Goal: Transaction & Acquisition: Purchase product/service

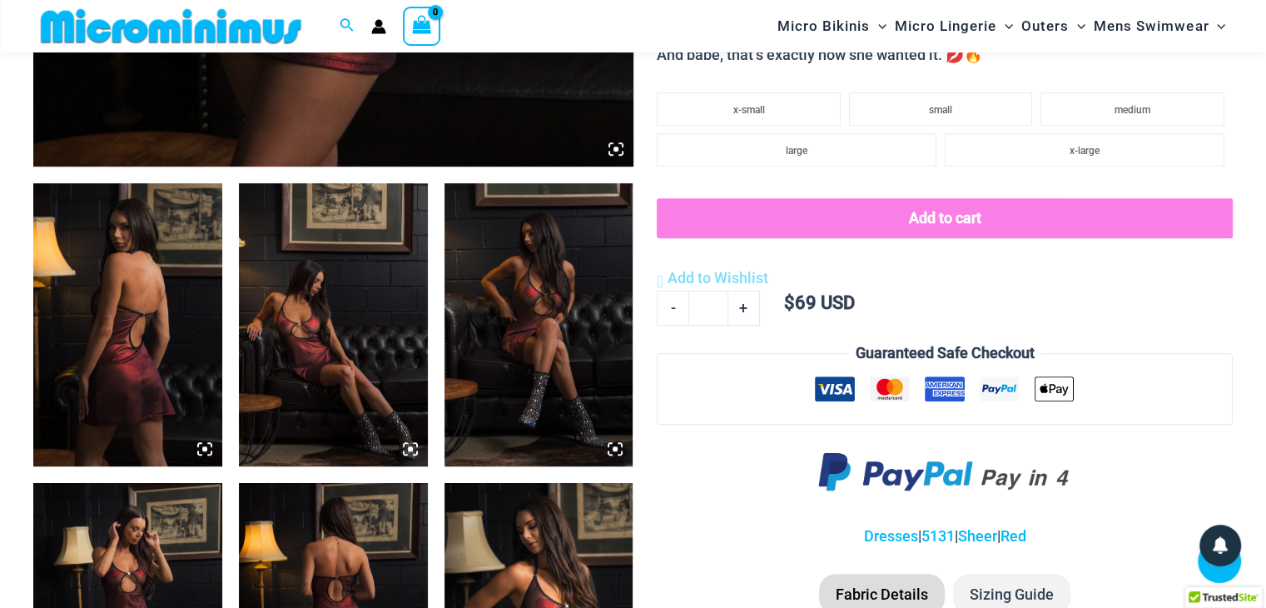
scroll to position [652, 0]
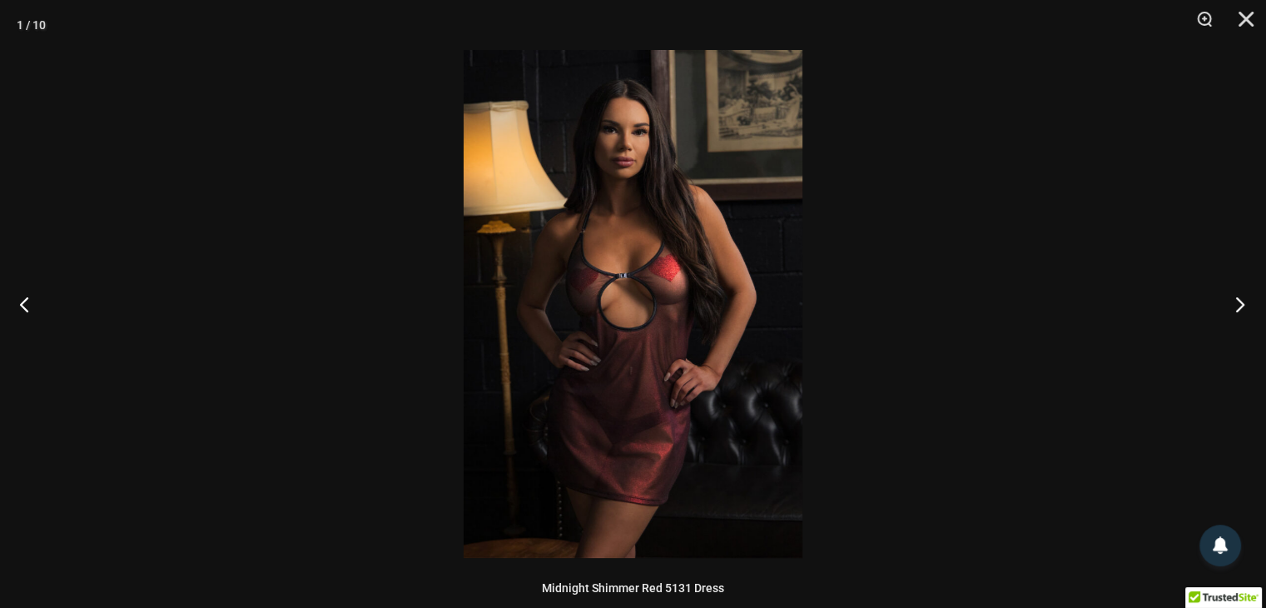
click at [1242, 301] on button "Next" at bounding box center [1235, 303] width 62 height 83
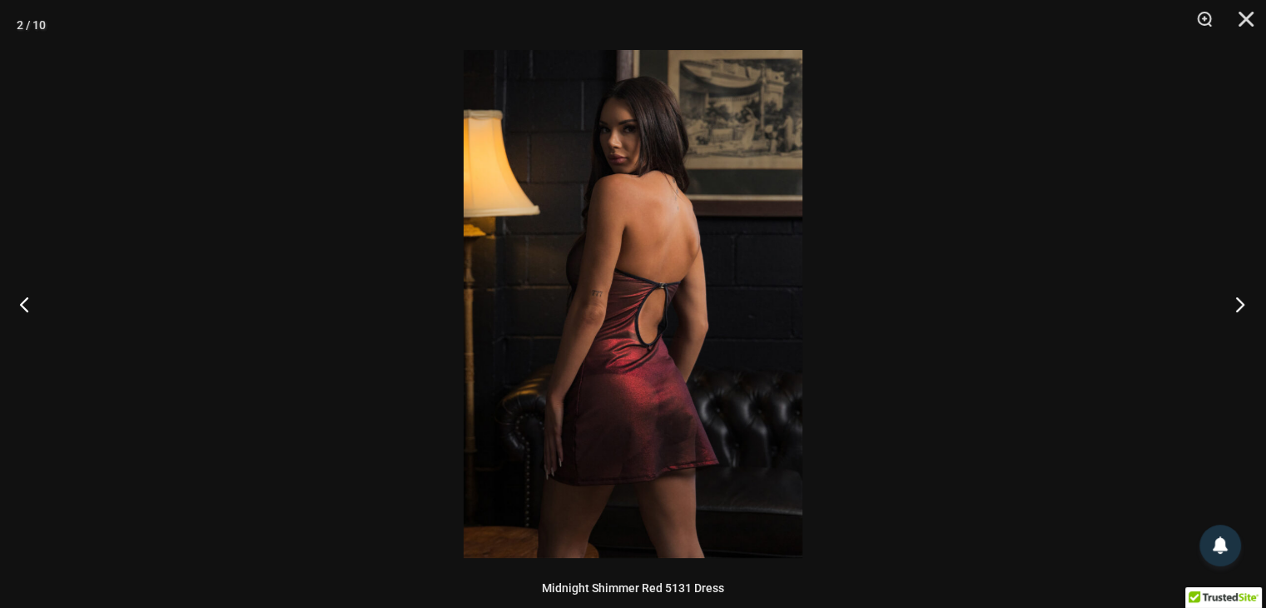
click at [1242, 301] on button "Next" at bounding box center [1235, 303] width 62 height 83
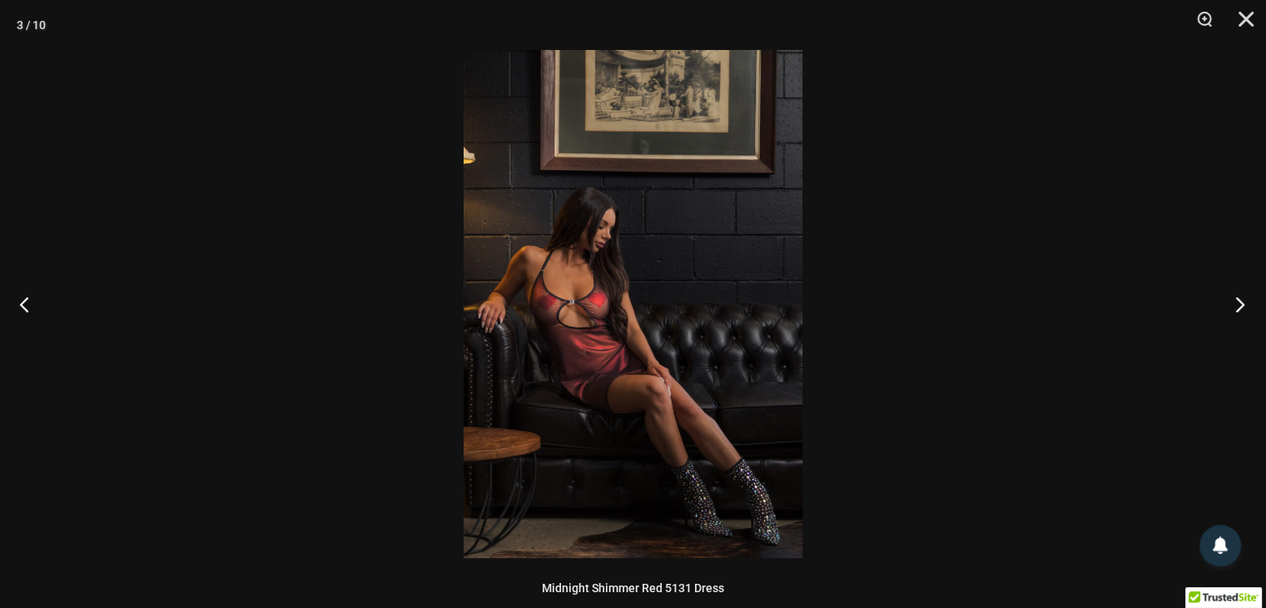
click at [1242, 301] on button "Next" at bounding box center [1235, 303] width 62 height 83
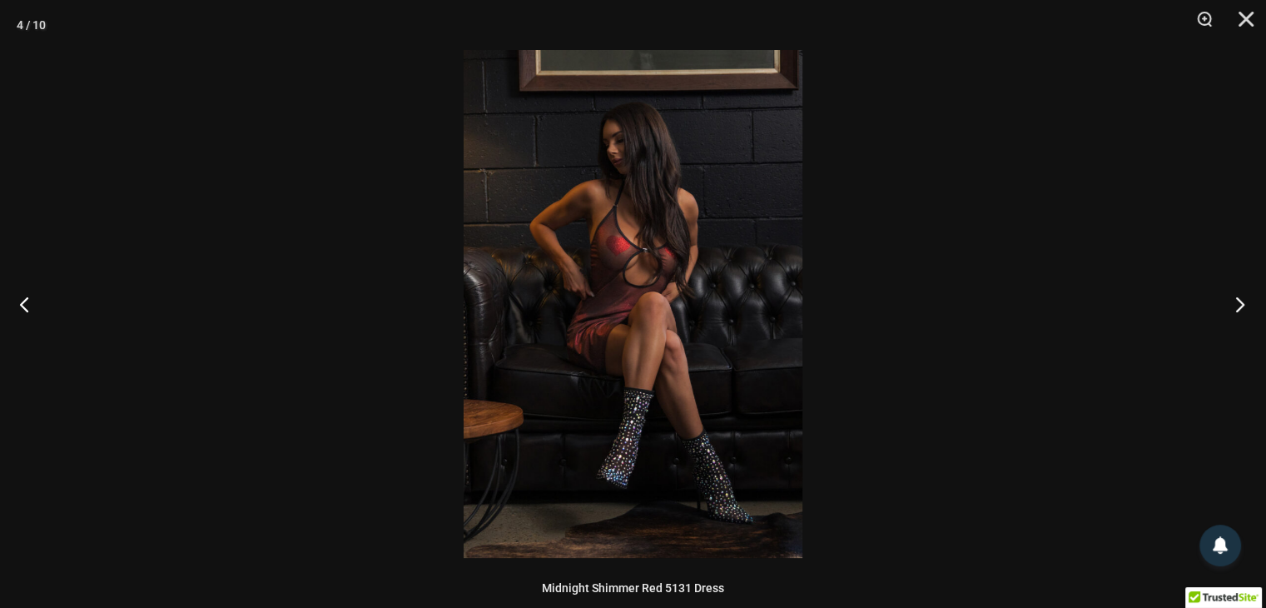
click at [1242, 301] on button "Next" at bounding box center [1235, 303] width 62 height 83
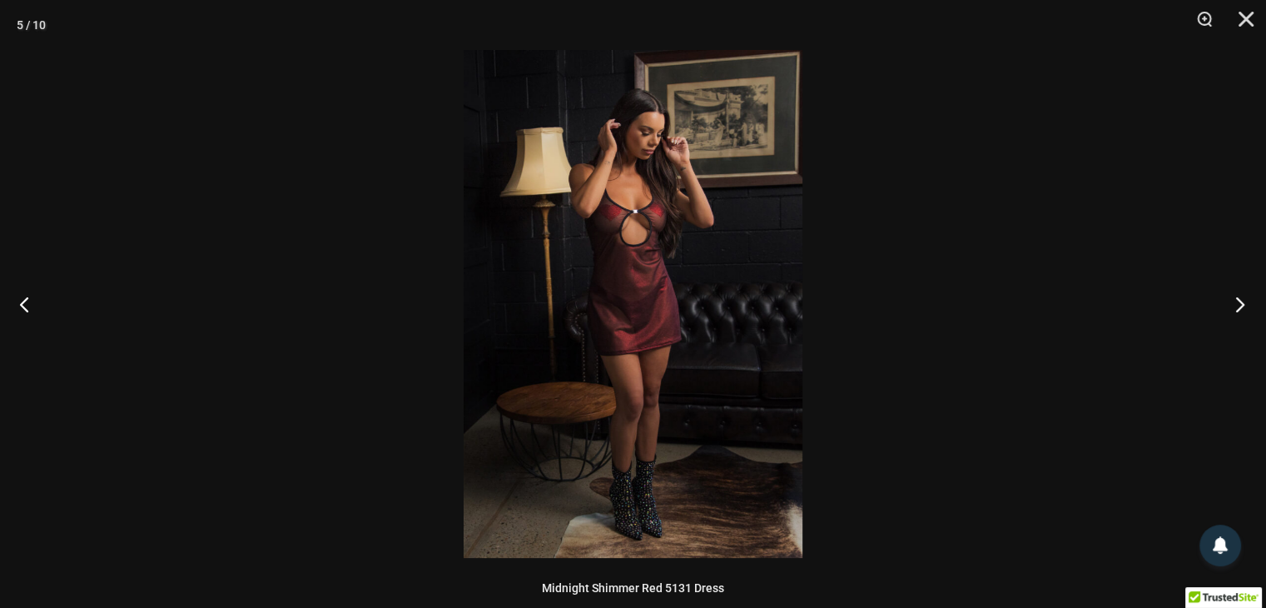
click at [1242, 301] on button "Next" at bounding box center [1235, 303] width 62 height 83
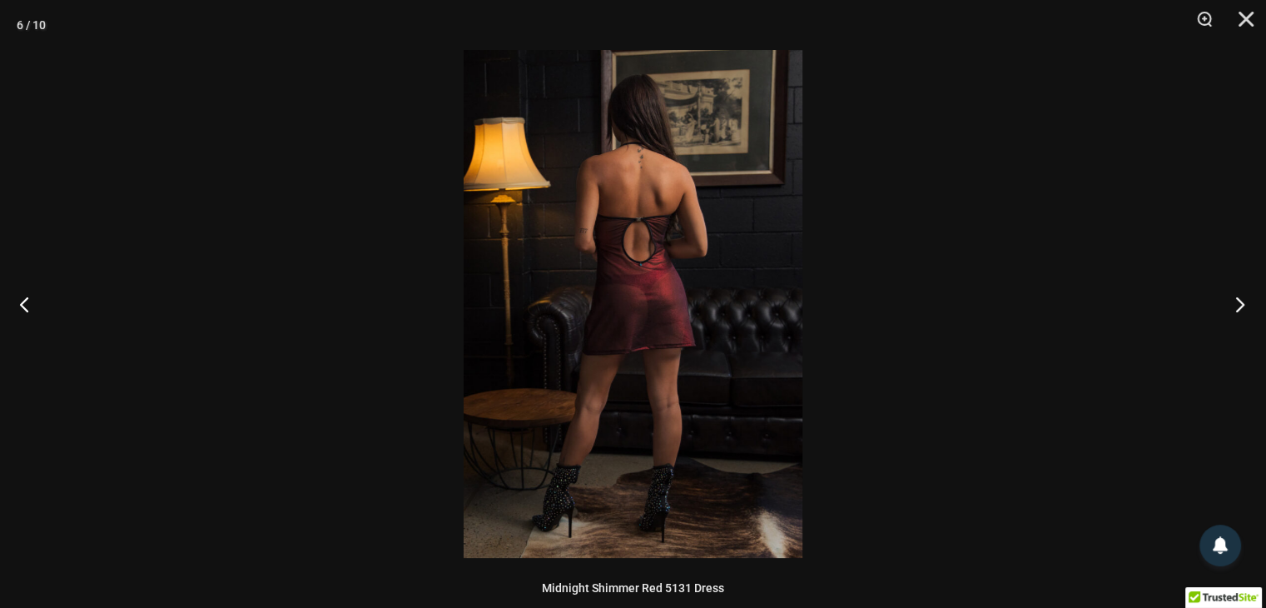
click at [1242, 301] on button "Next" at bounding box center [1235, 303] width 62 height 83
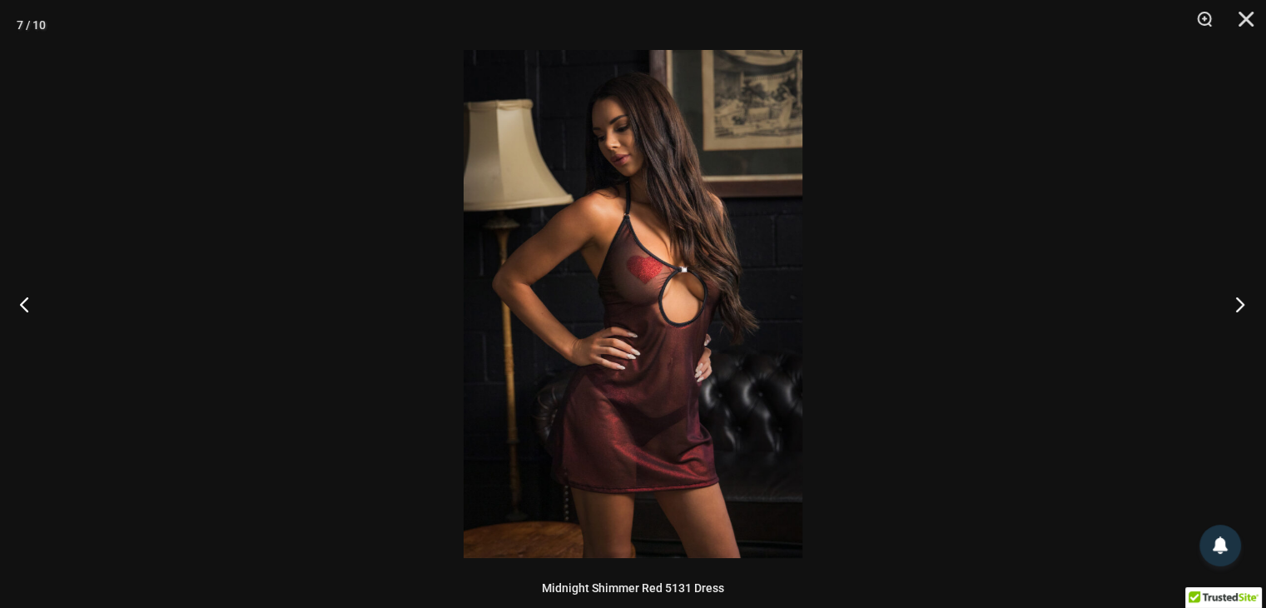
click at [1242, 301] on button "Next" at bounding box center [1235, 303] width 62 height 83
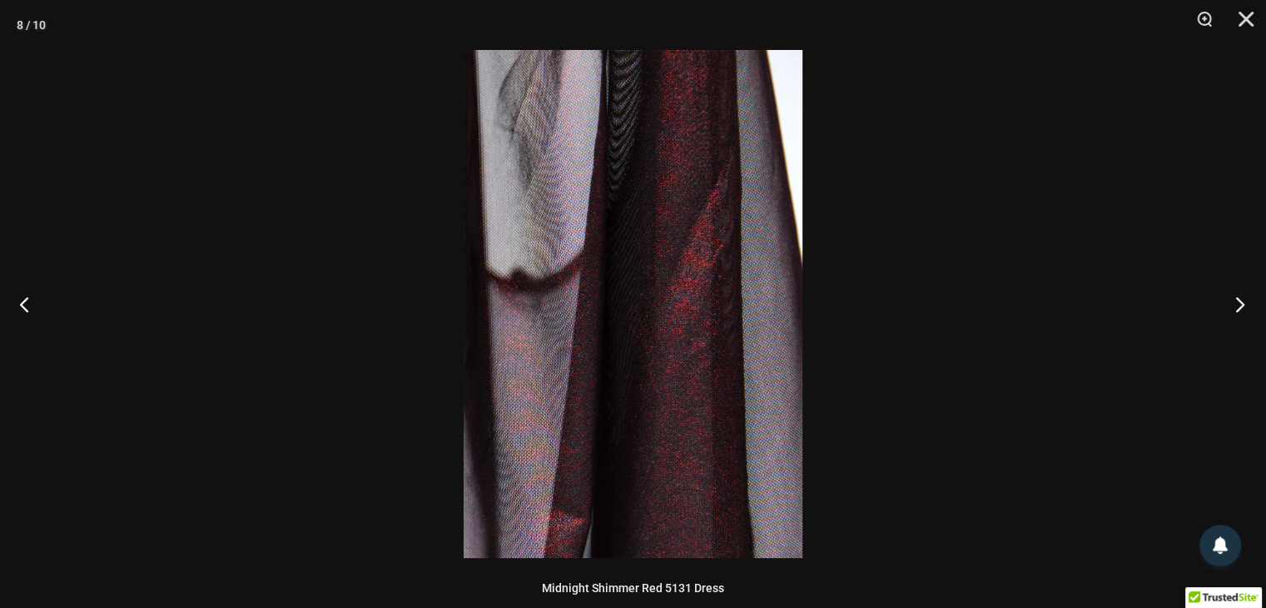
click at [1242, 301] on button "Next" at bounding box center [1235, 303] width 62 height 83
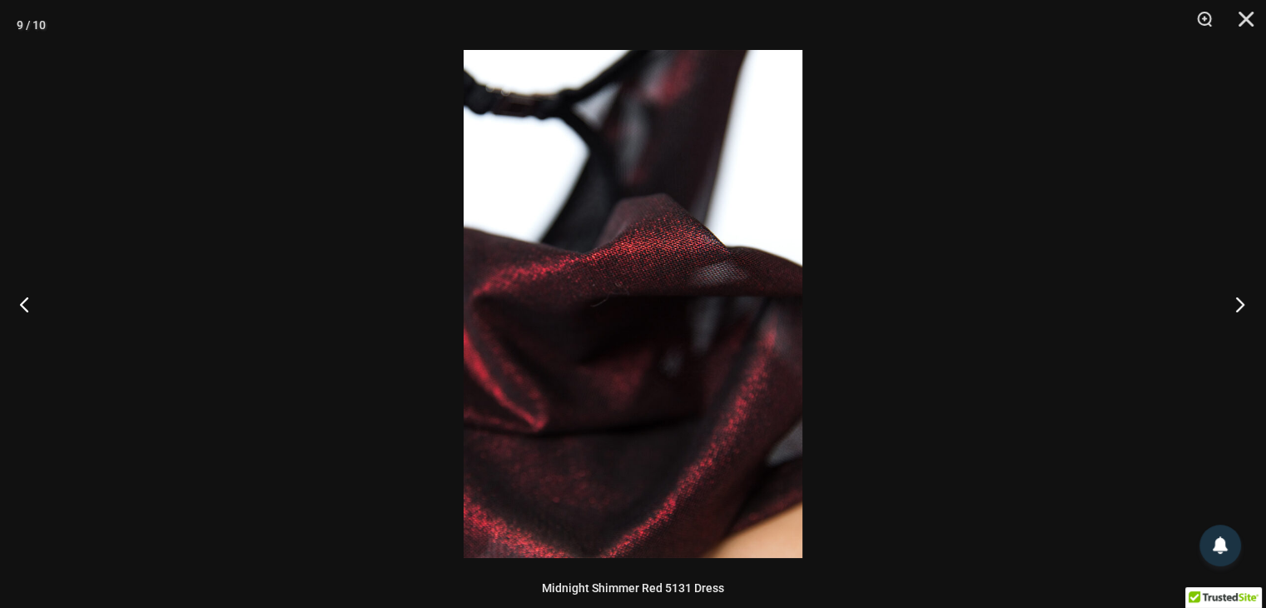
click at [1242, 301] on button "Next" at bounding box center [1235, 303] width 62 height 83
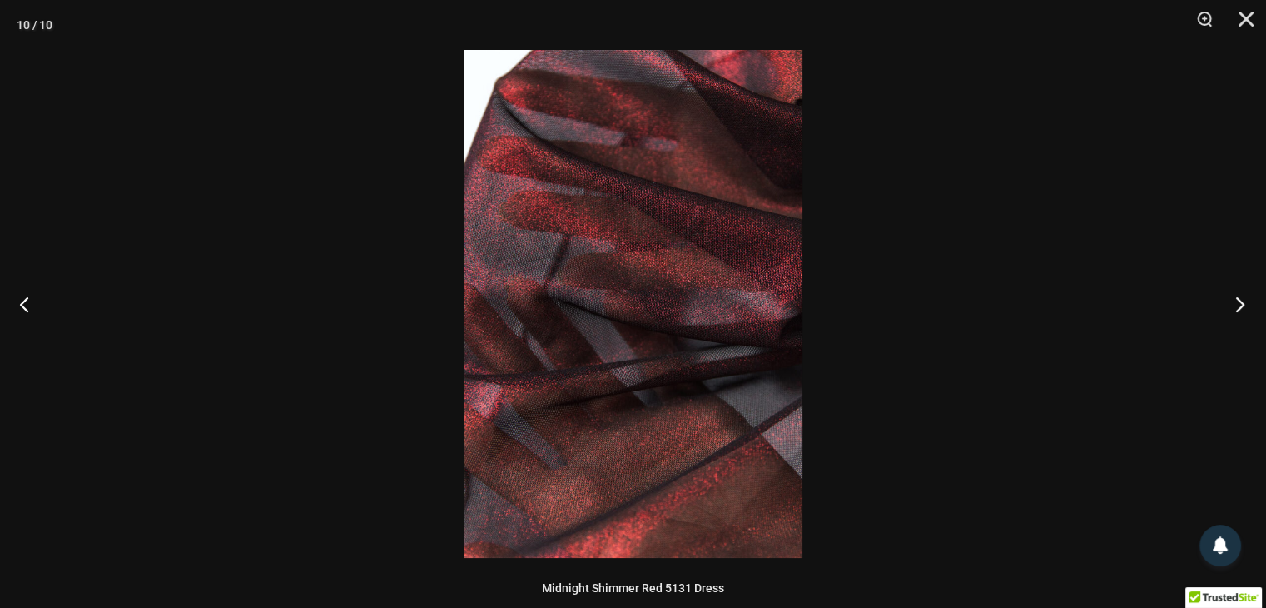
click at [1242, 301] on button "Next" at bounding box center [1235, 303] width 62 height 83
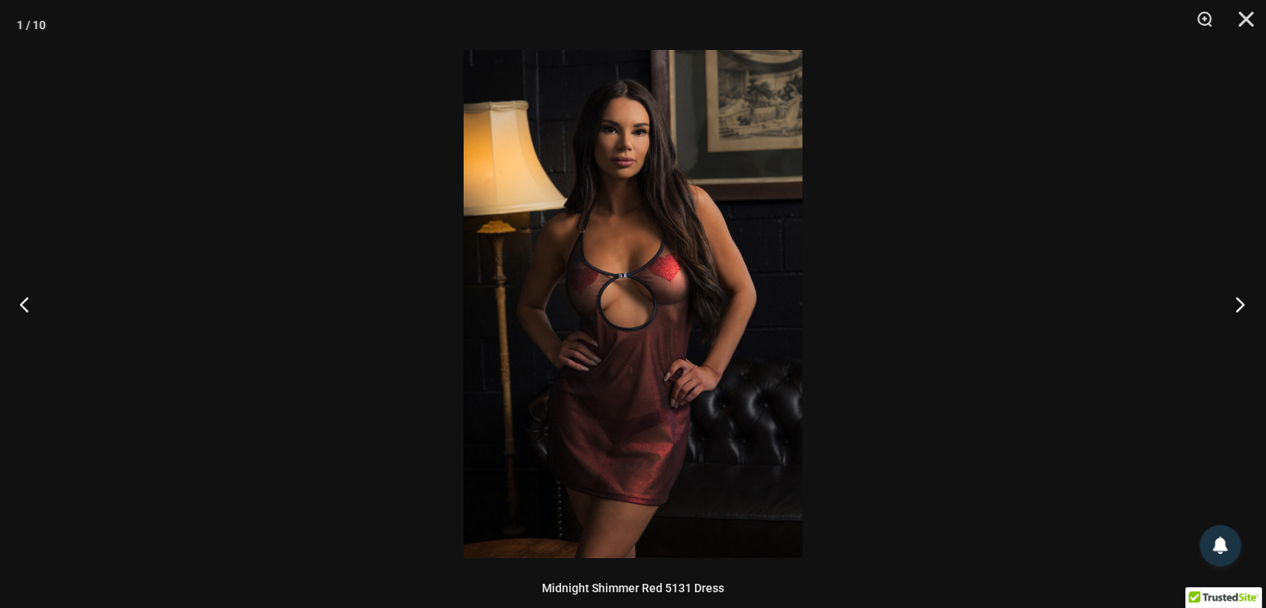
click at [1242, 301] on button "Next" at bounding box center [1235, 303] width 62 height 83
